Goal: Check status: Check status

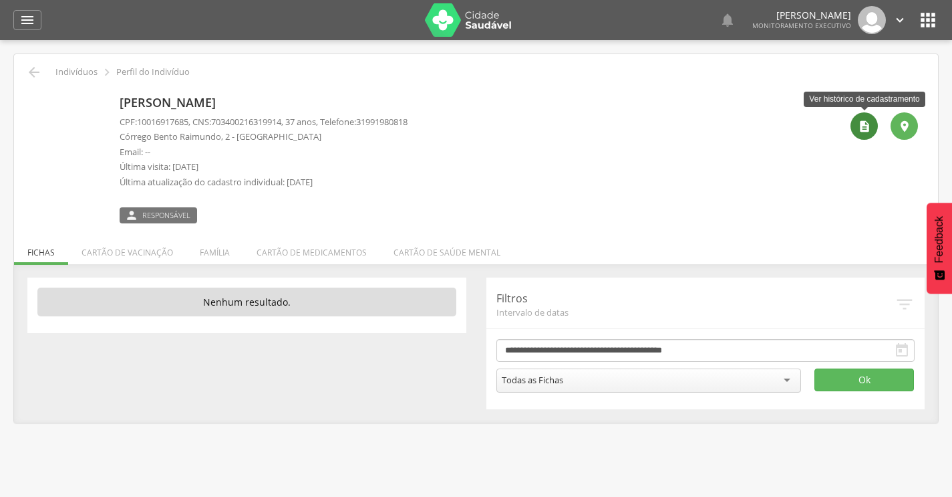
click at [868, 132] on icon "" at bounding box center [864, 126] width 13 height 13
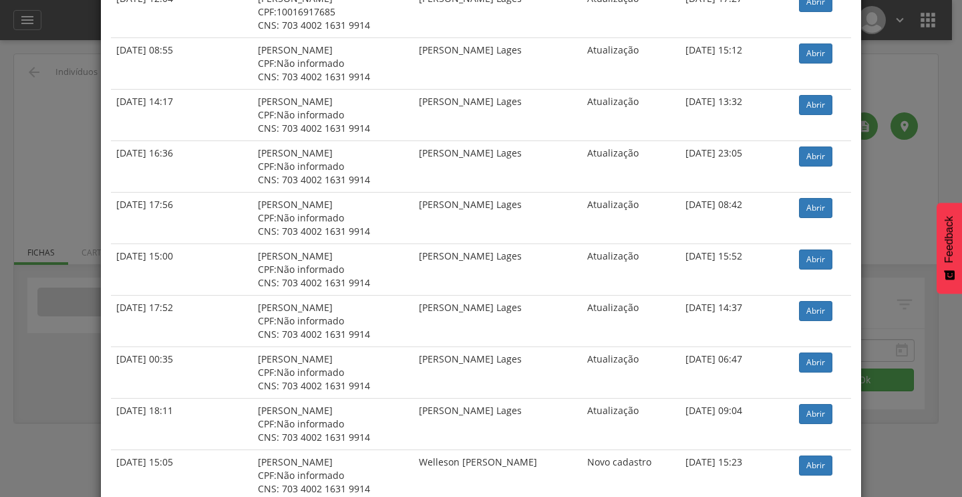
scroll to position [465, 0]
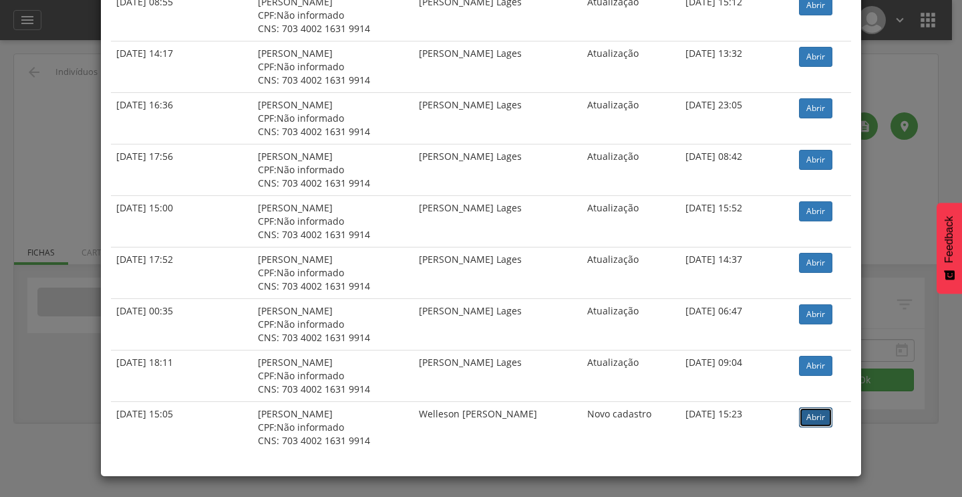
click at [805, 415] on link "Abrir" at bounding box center [815, 417] width 33 height 20
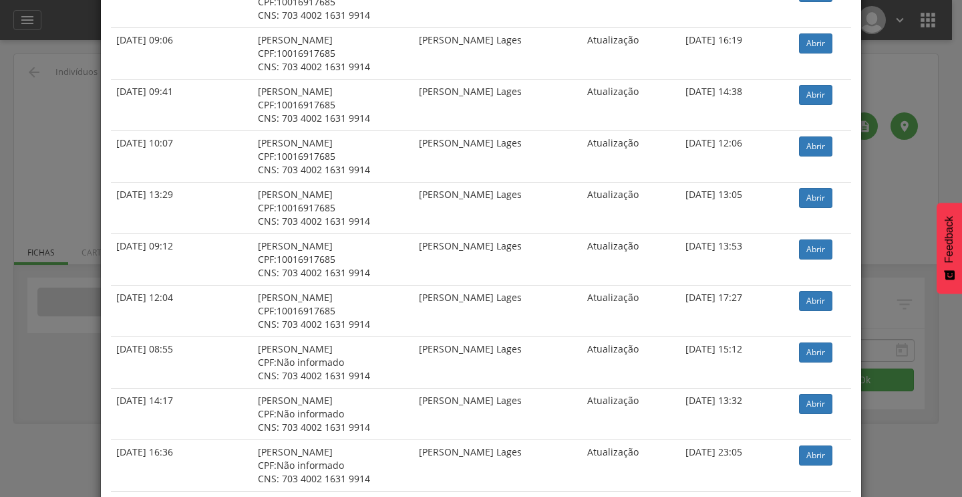
scroll to position [0, 0]
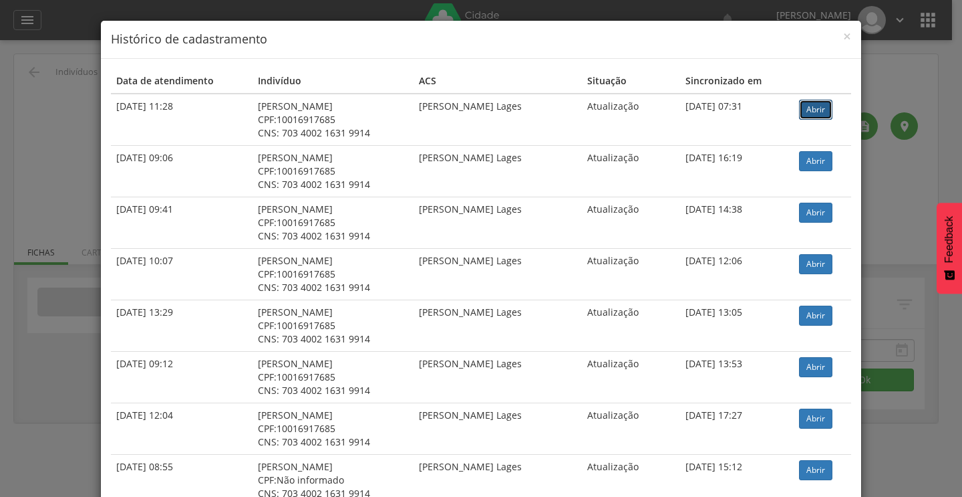
click at [814, 102] on link "Abrir" at bounding box center [815, 110] width 33 height 20
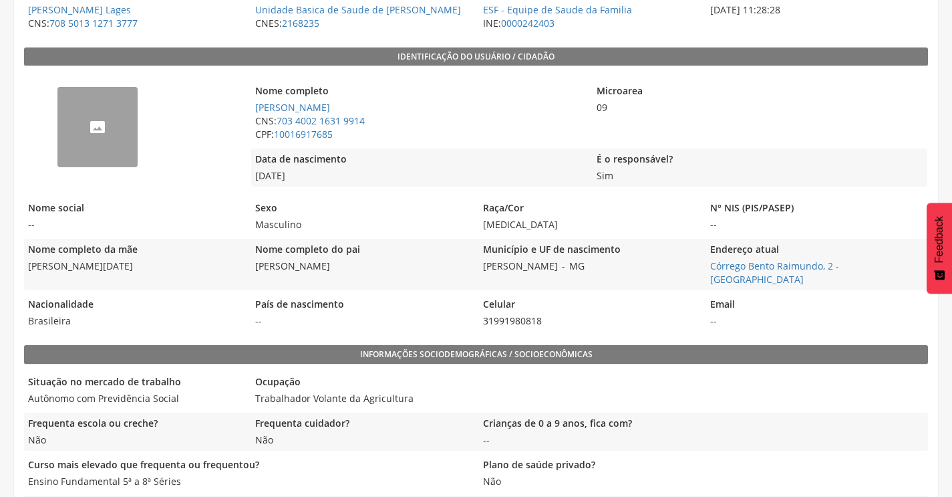
scroll to position [267, 0]
